Goal: Information Seeking & Learning: Check status

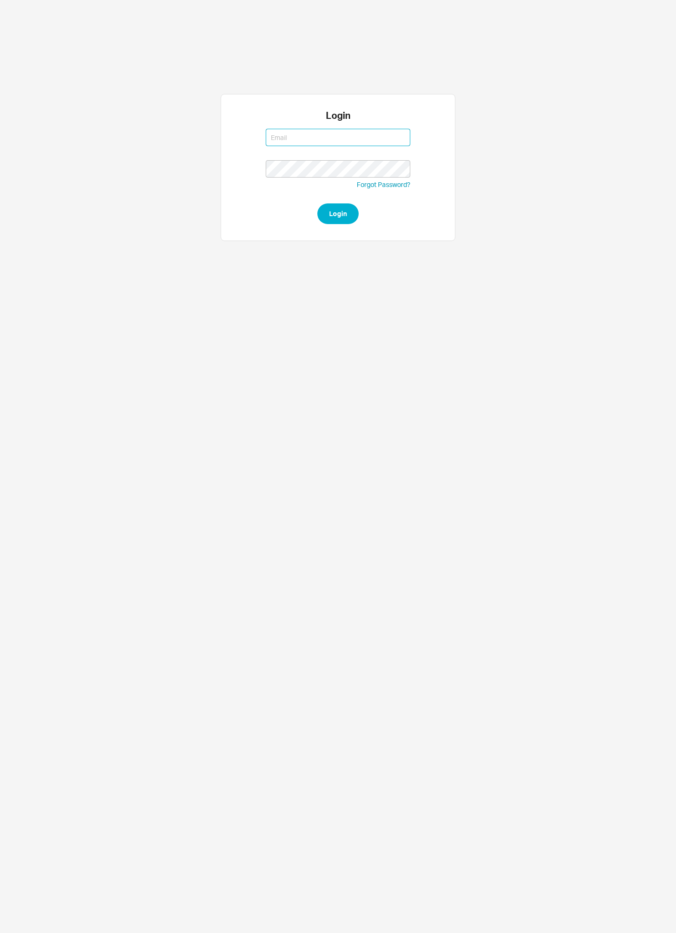
type input "Mordy@qualitybath.com"
click at [338, 213] on button "Login" at bounding box center [338, 213] width 41 height 21
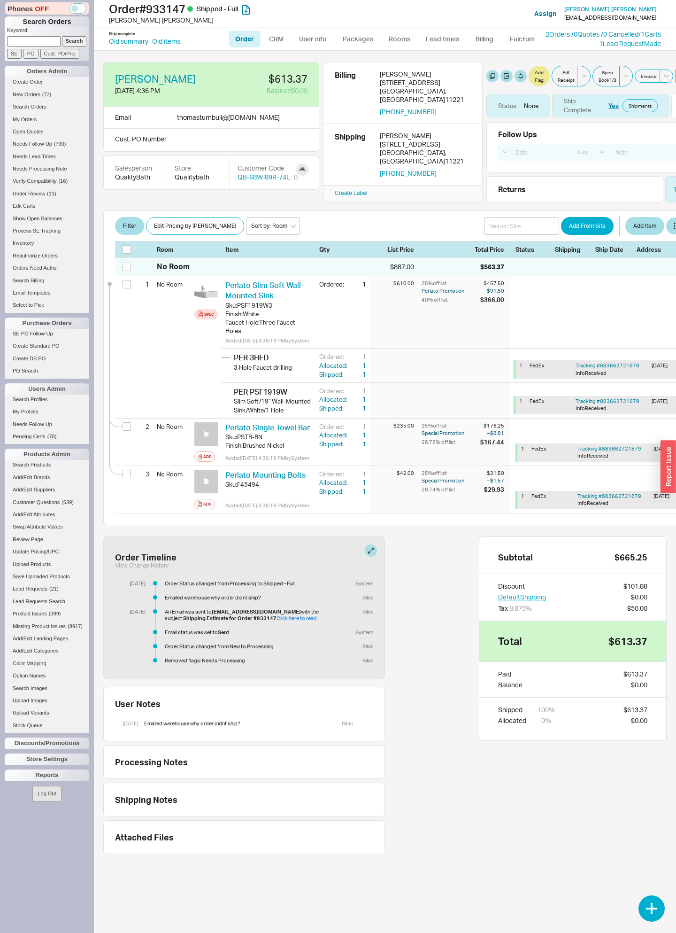
select select "LOW"
click at [43, 87] on link "Create Order" at bounding box center [47, 82] width 85 height 10
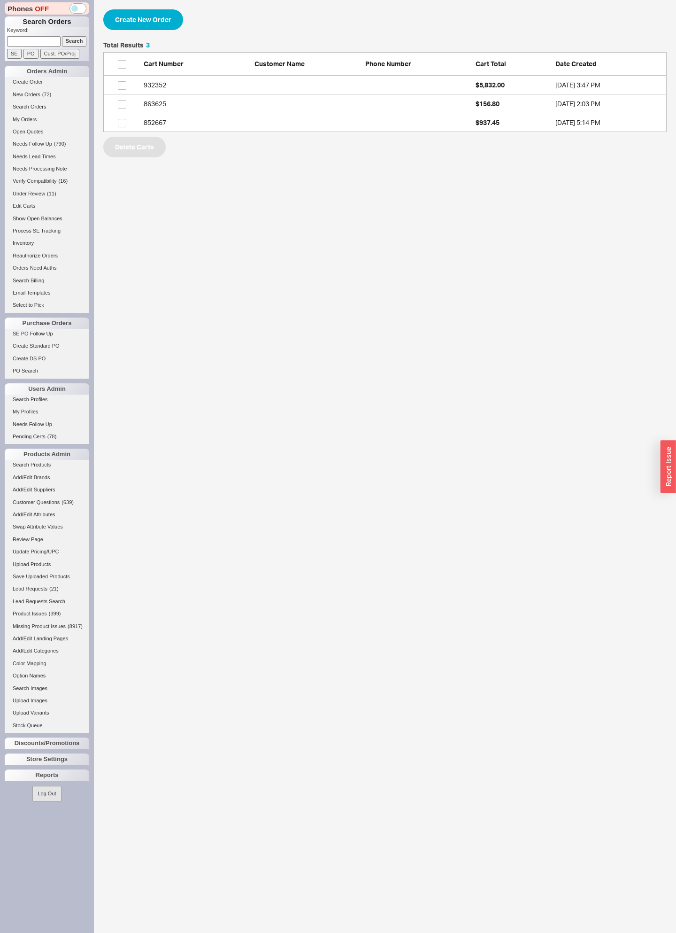
scroll to position [0, 0]
click at [53, 100] on link "New Orders ( 72 )" at bounding box center [47, 95] width 85 height 10
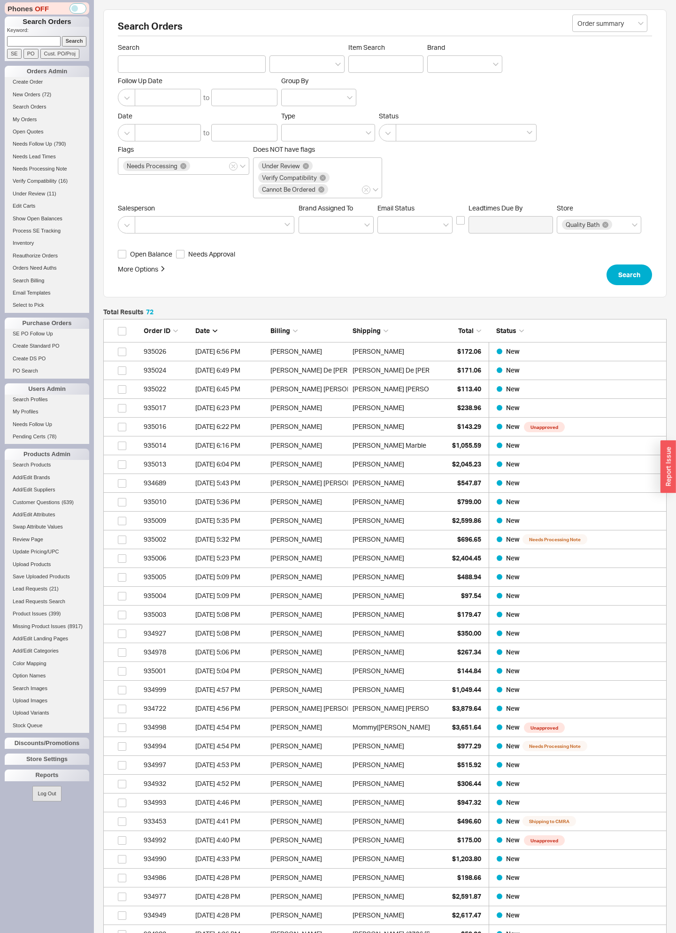
scroll to position [1395, 564]
click at [500, 285] on div "More Options Sites Excluded From Reviews Converted By Amount Over Shipping or B…" at bounding box center [362, 274] width 489 height 21
click at [73, 773] on div "Reports" at bounding box center [47, 774] width 85 height 11
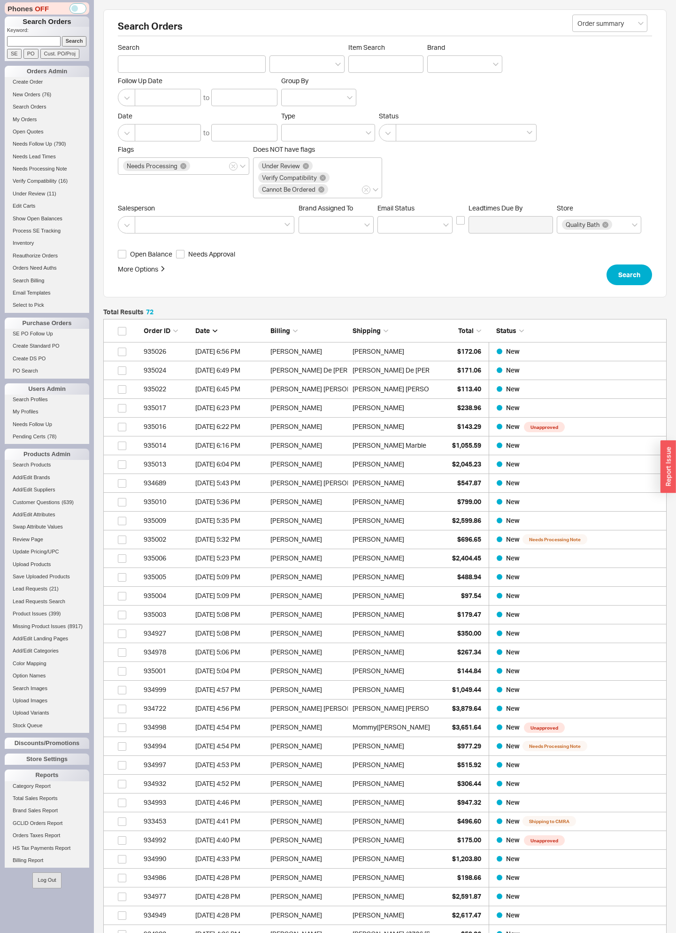
click at [66, 796] on link "Total Sales Reports" at bounding box center [47, 798] width 85 height 10
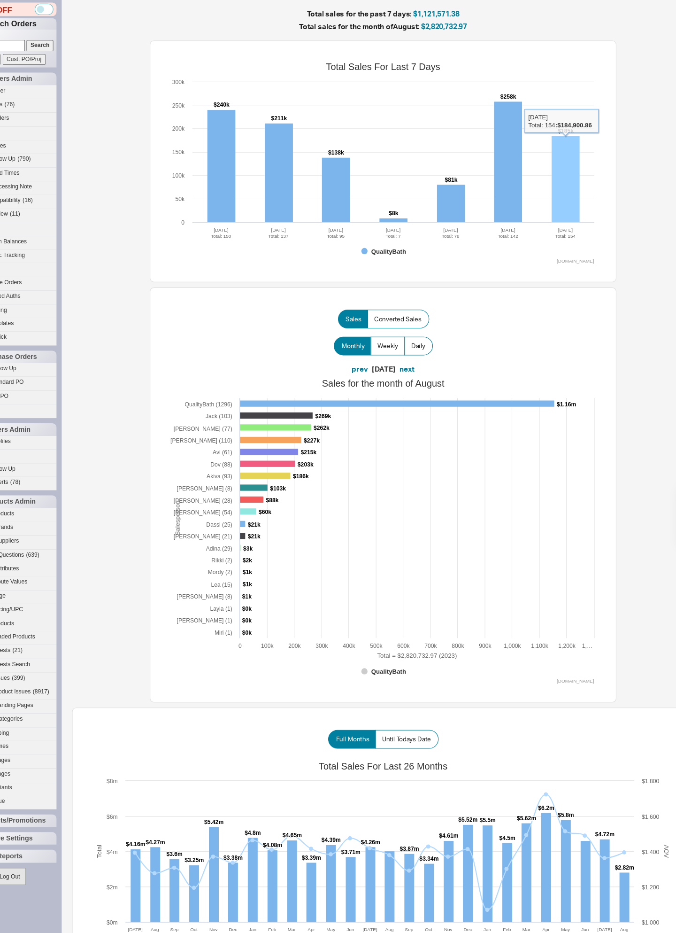
click at [538, 150] on rect at bounding box center [550, 162] width 25 height 78
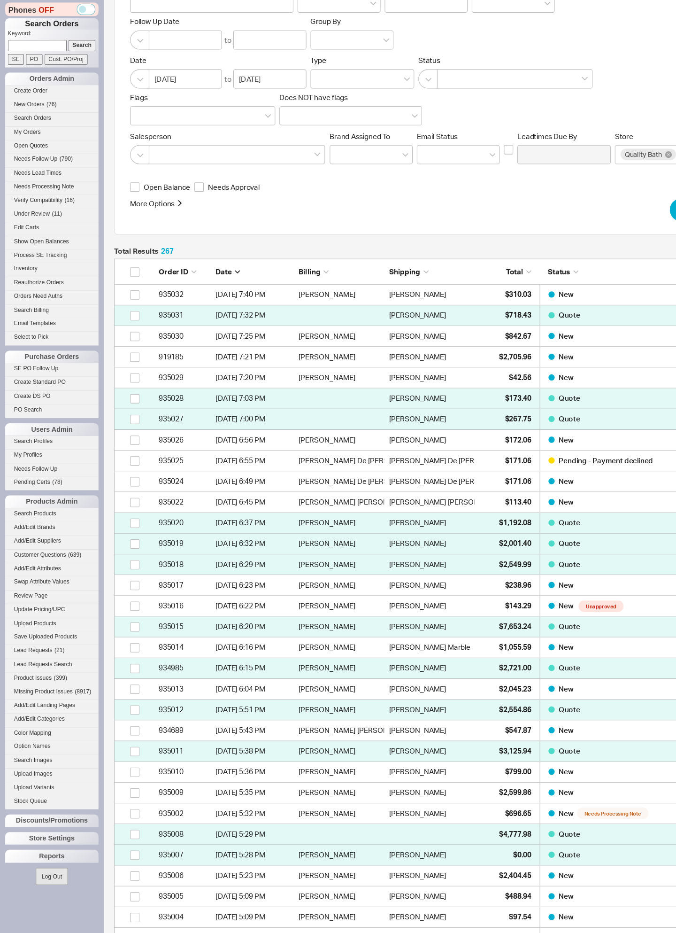
scroll to position [5059, 564]
click at [480, 248] on icon "Total" at bounding box center [479, 246] width 5 height 5
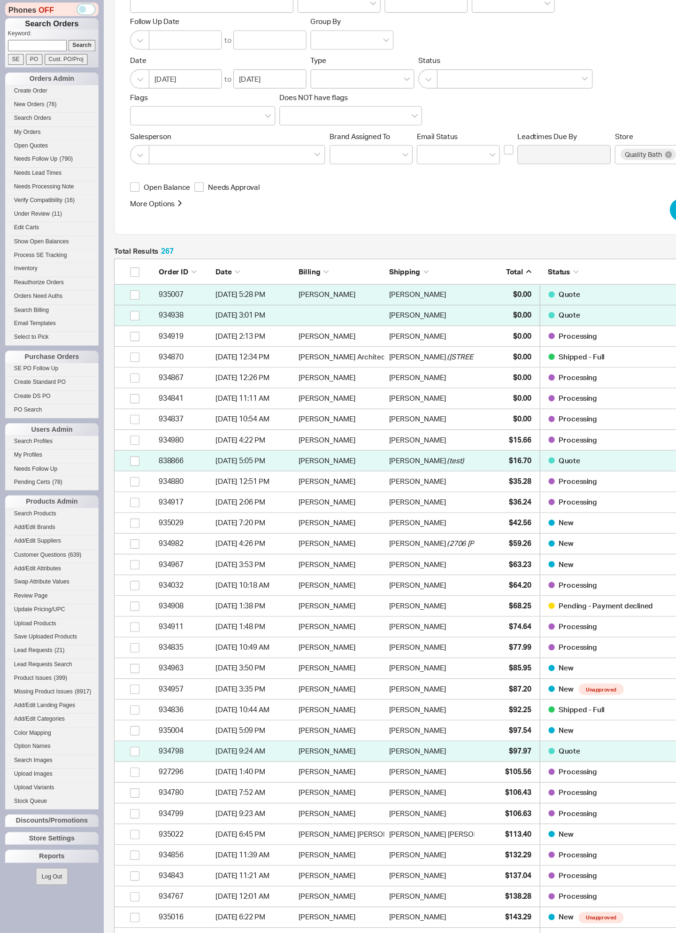
click at [478, 247] on icon "Total" at bounding box center [479, 245] width 5 height 3
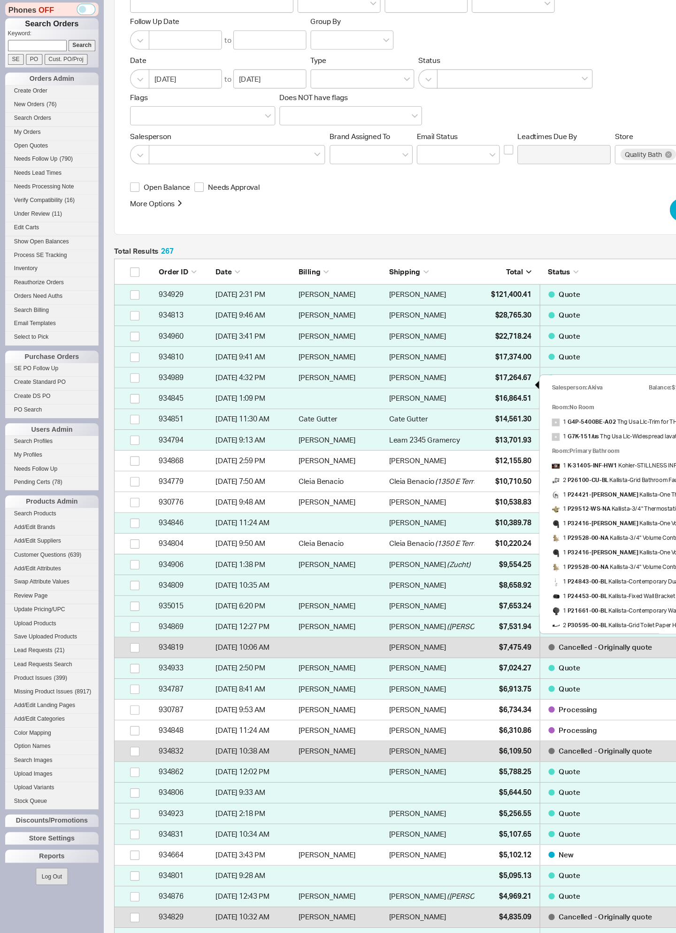
click at [473, 271] on span "$121,400.41" at bounding box center [463, 267] width 37 height 8
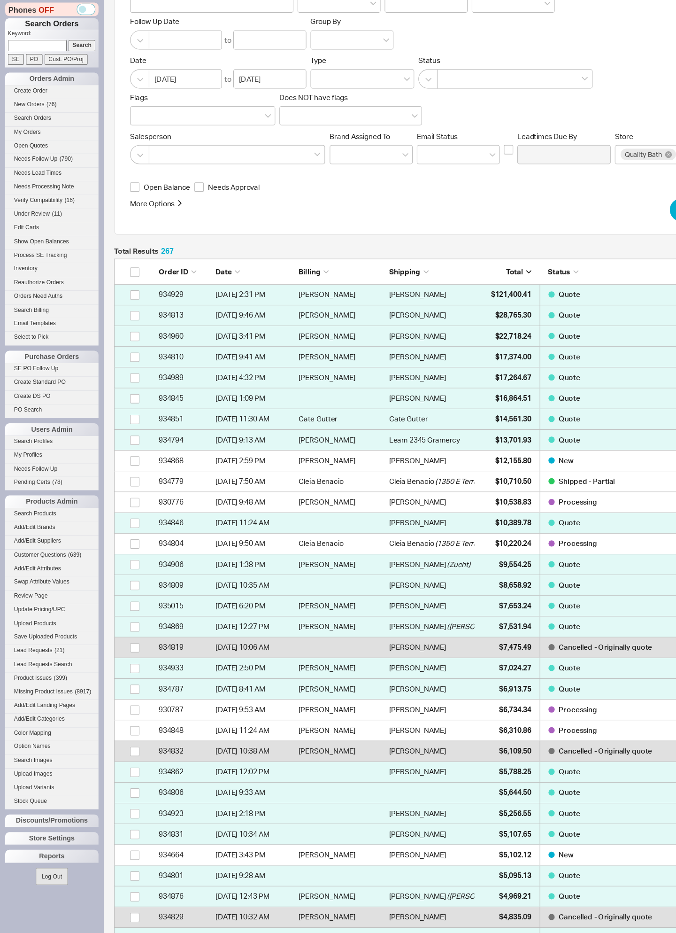
click at [55, 100] on link "New Orders ( 76 )" at bounding box center [47, 95] width 85 height 10
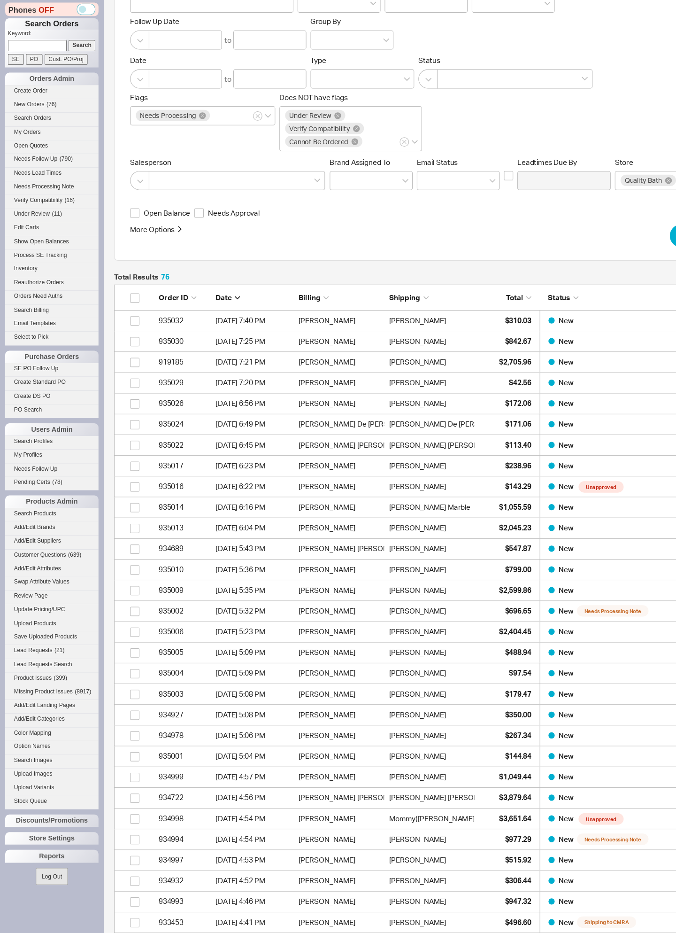
scroll to position [1470, 564]
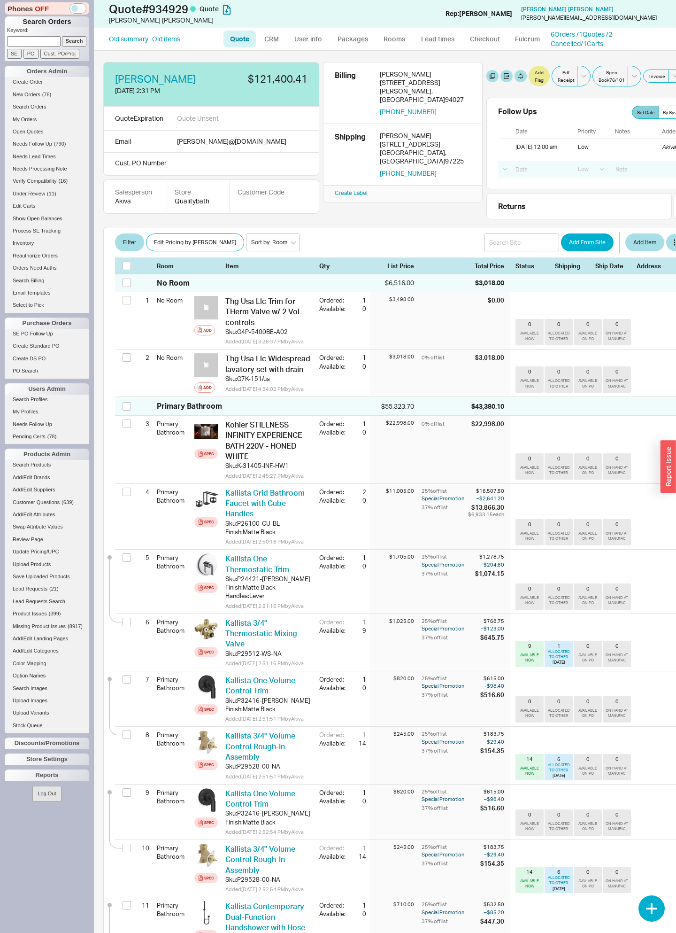
select select "LOW"
